Goal: Task Accomplishment & Management: Complete application form

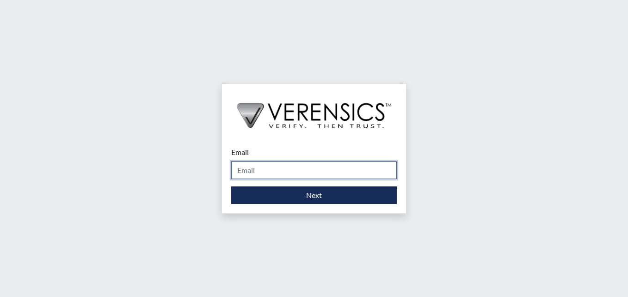
click at [255, 171] on input "Email" at bounding box center [314, 170] width 166 height 18
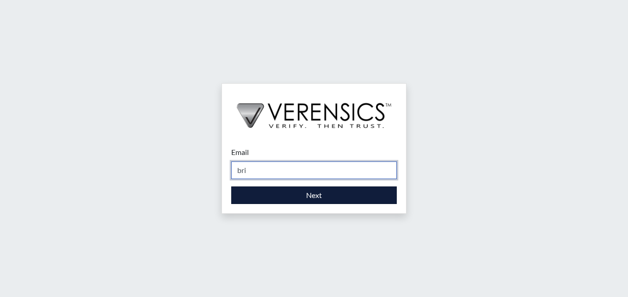
type input "[PERSON_NAME][EMAIL_ADDRESS][PERSON_NAME][DOMAIN_NAME]"
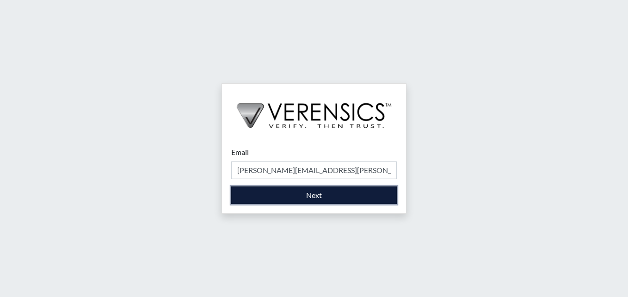
click at [334, 193] on button "Next" at bounding box center [314, 195] width 166 height 18
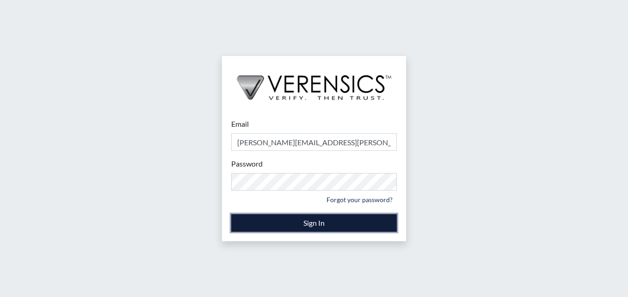
click at [288, 224] on button "Sign In" at bounding box center [314, 223] width 166 height 18
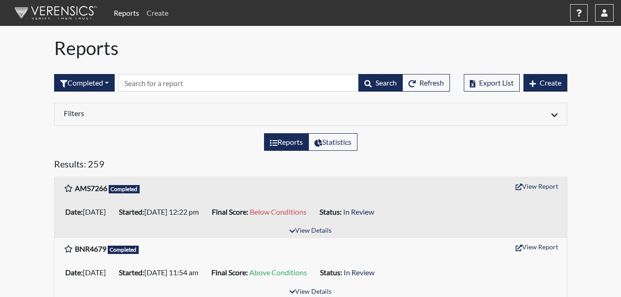
click at [155, 13] on link "Create" at bounding box center [157, 13] width 29 height 19
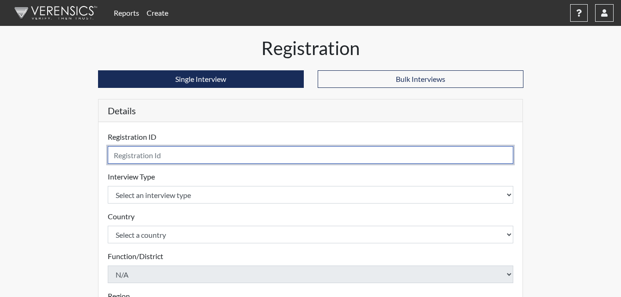
click at [133, 158] on input "text" at bounding box center [311, 155] width 406 height 18
type input "QDK9628"
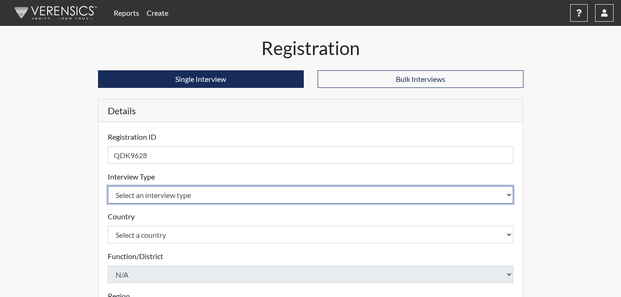
click at [132, 199] on select "Select an interview type Corrections Pre-Employment" at bounding box center [311, 195] width 406 height 18
select select "ff733e93-e1bf-11ea-9c9f-0eff0cf7eb8f"
click at [108, 186] on select "Select an interview type Corrections Pre-Employment" at bounding box center [311, 195] width 406 height 18
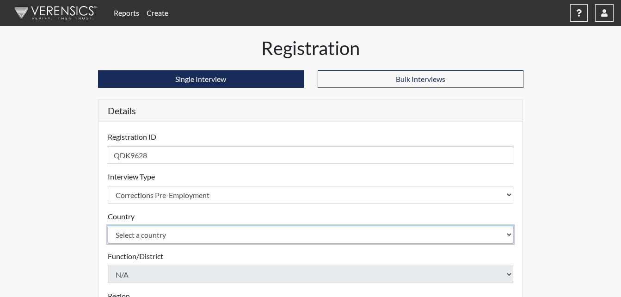
click at [138, 235] on select "Select a country [GEOGRAPHIC_DATA] [GEOGRAPHIC_DATA]" at bounding box center [311, 235] width 406 height 18
select select "united-states-of-[GEOGRAPHIC_DATA]"
click at [108, 226] on select "Select a country [GEOGRAPHIC_DATA] [GEOGRAPHIC_DATA]" at bounding box center [311, 235] width 406 height 18
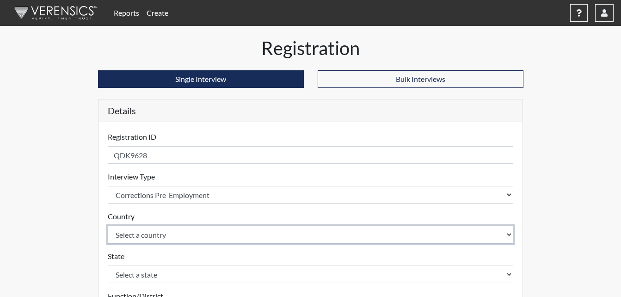
scroll to position [139, 0]
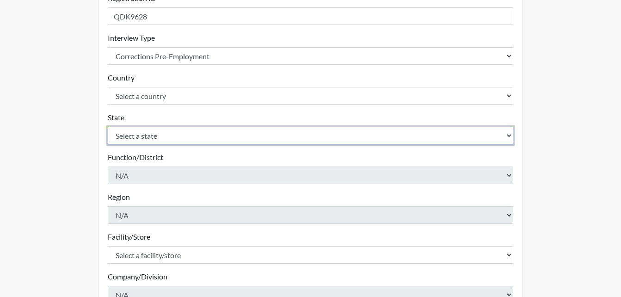
click at [159, 134] on select "Select a state [US_STATE] [US_STATE] [US_STATE] [US_STATE] [US_STATE] [US_STATE…" at bounding box center [311, 136] width 406 height 18
select select "GA"
click at [108, 127] on select "Select a state [US_STATE] [US_STATE] [US_STATE] [US_STATE] [US_STATE] [US_STATE…" at bounding box center [311, 136] width 406 height 18
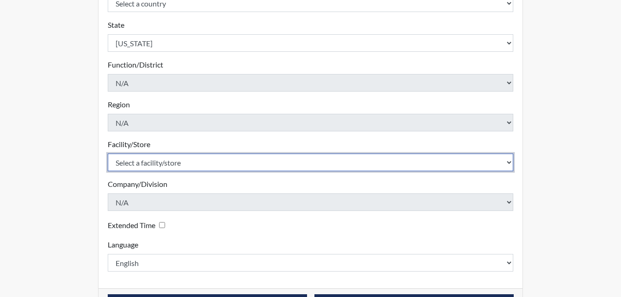
click at [173, 164] on select "Select a facility/store [PERSON_NAME]" at bounding box center [311, 163] width 406 height 18
select select "6cac2b59-3591-4b40-b097-ccfdafc86ef1"
click at [108, 154] on select "Select a facility/store [PERSON_NAME]" at bounding box center [311, 163] width 406 height 18
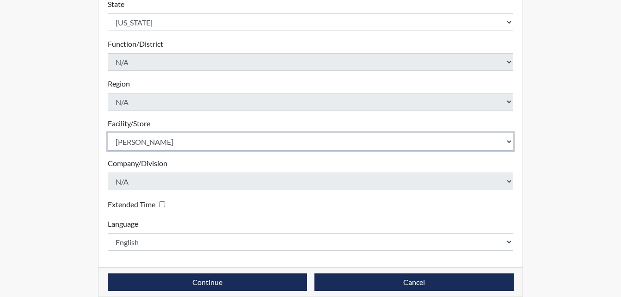
scroll to position [263, 0]
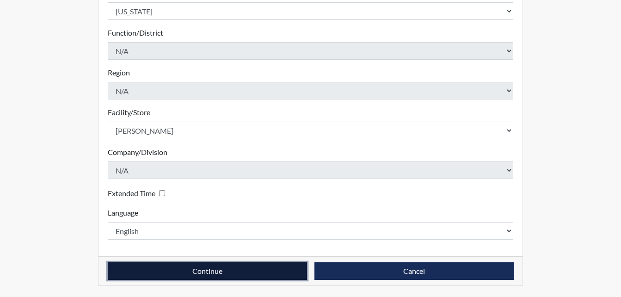
click at [240, 270] on button "Continue" at bounding box center [207, 271] width 199 height 18
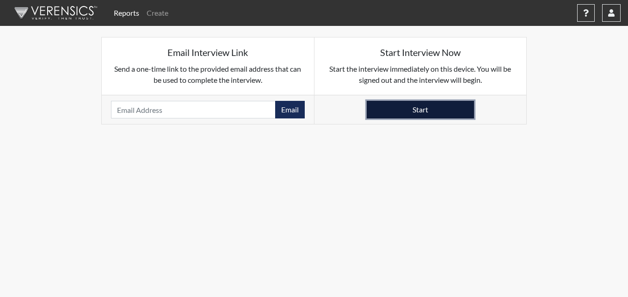
click at [404, 111] on button "Start" at bounding box center [420, 110] width 107 height 18
